Goal: Find specific page/section: Find specific page/section

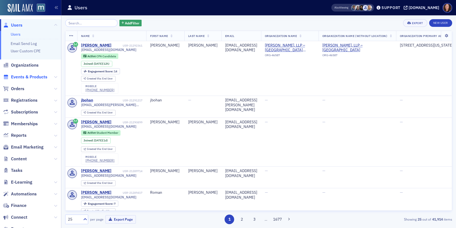
click at [25, 80] on span "Events & Products" at bounding box center [29, 77] width 36 height 6
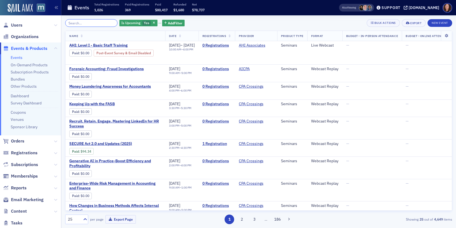
click at [80, 24] on input "search" at bounding box center [91, 23] width 52 height 8
drag, startPoint x: 147, startPoint y: 22, endPoint x: 122, endPoint y: 22, distance: 25.5
click at [153, 22] on icon "button" at bounding box center [154, 23] width 2 height 3
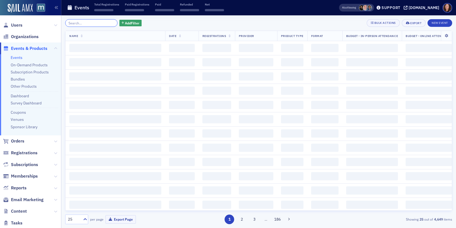
click at [80, 24] on input "search" at bounding box center [91, 23] width 52 height 8
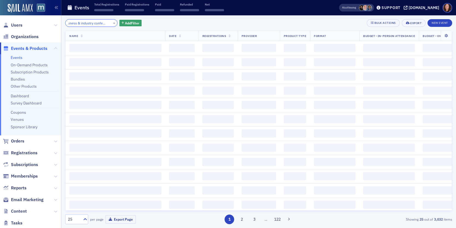
scroll to position [0, 11]
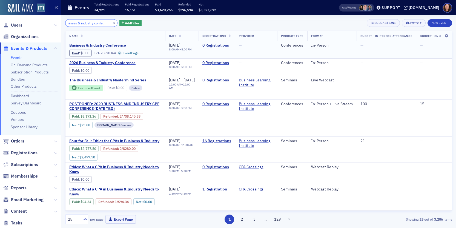
type input "business & industry conference"
click at [102, 45] on span "Business & Industry Conference" at bounding box center [115, 45] width 92 height 5
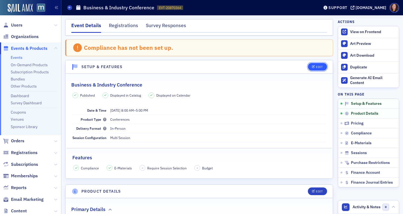
click at [311, 70] on button "Edit" at bounding box center [317, 67] width 19 height 8
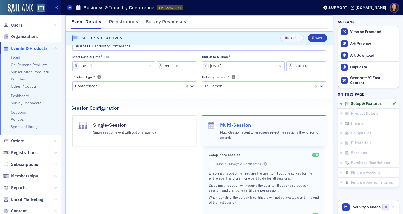
scroll to position [44, 0]
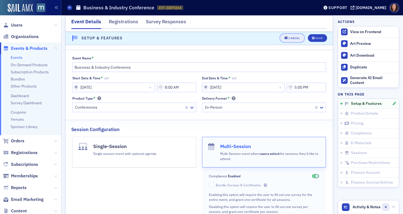
click at [289, 40] on button "Cancel" at bounding box center [292, 39] width 24 height 8
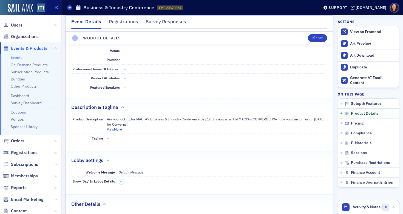
scroll to position [190, 0]
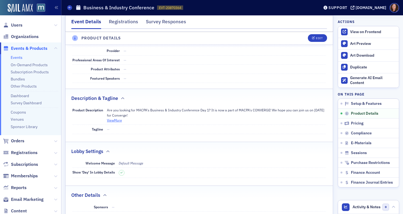
click at [118, 120] on button "View More" at bounding box center [114, 120] width 15 height 5
click at [106, 109] on div "Product Description Are you looking for MACPA's Business & Industry Conference …" at bounding box center [199, 115] width 254 height 19
drag, startPoint x: 107, startPoint y: 110, endPoint x: 151, endPoint y: 115, distance: 43.9
click at [151, 115] on p "Are you looking for MACPA's Business & Industry Conference Day 1? It is now a p…" at bounding box center [216, 113] width 219 height 10
copy p "Are you looking for MACPA's Business & Industry Conference Day 1? It is now a p…"
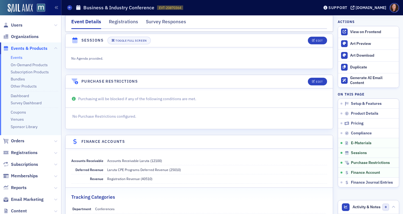
scroll to position [811, 0]
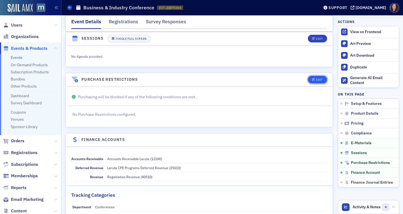
click at [316, 80] on div "Edit" at bounding box center [319, 79] width 7 height 3
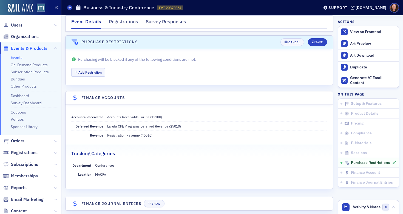
scroll to position [852, 0]
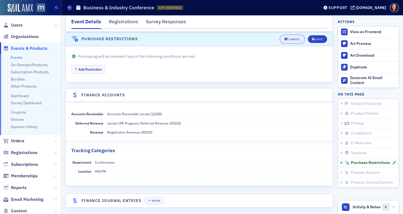
click at [293, 40] on div "Cancel" at bounding box center [294, 39] width 12 height 3
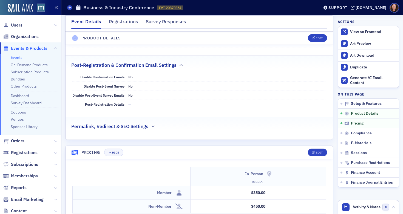
scroll to position [399, 0]
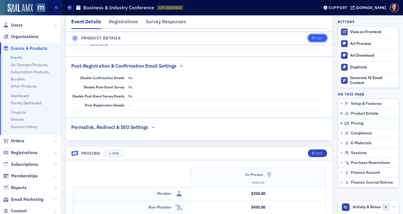
click at [316, 38] on div "Edit" at bounding box center [319, 38] width 7 height 3
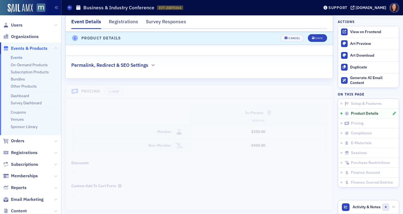
scroll to position [622, 0]
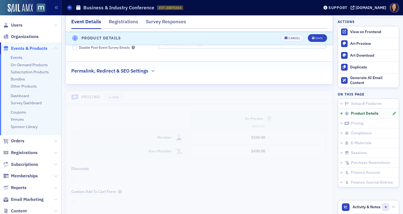
click at [144, 75] on h2 "Permalink, Redirect & SEO Settings" at bounding box center [109, 70] width 77 height 7
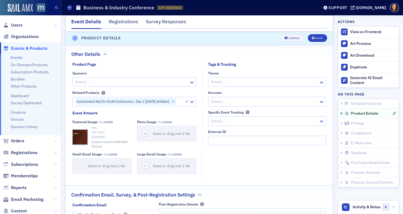
scroll to position [450, 0]
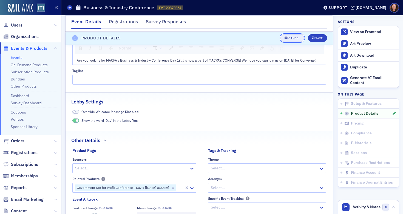
click at [288, 35] on button "Cancel" at bounding box center [292, 39] width 24 height 8
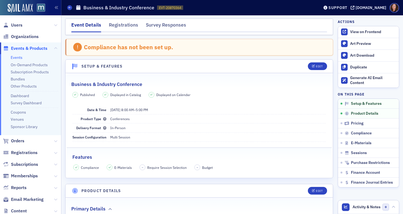
scroll to position [0, 0]
